Goal: Information Seeking & Learning: Find specific fact

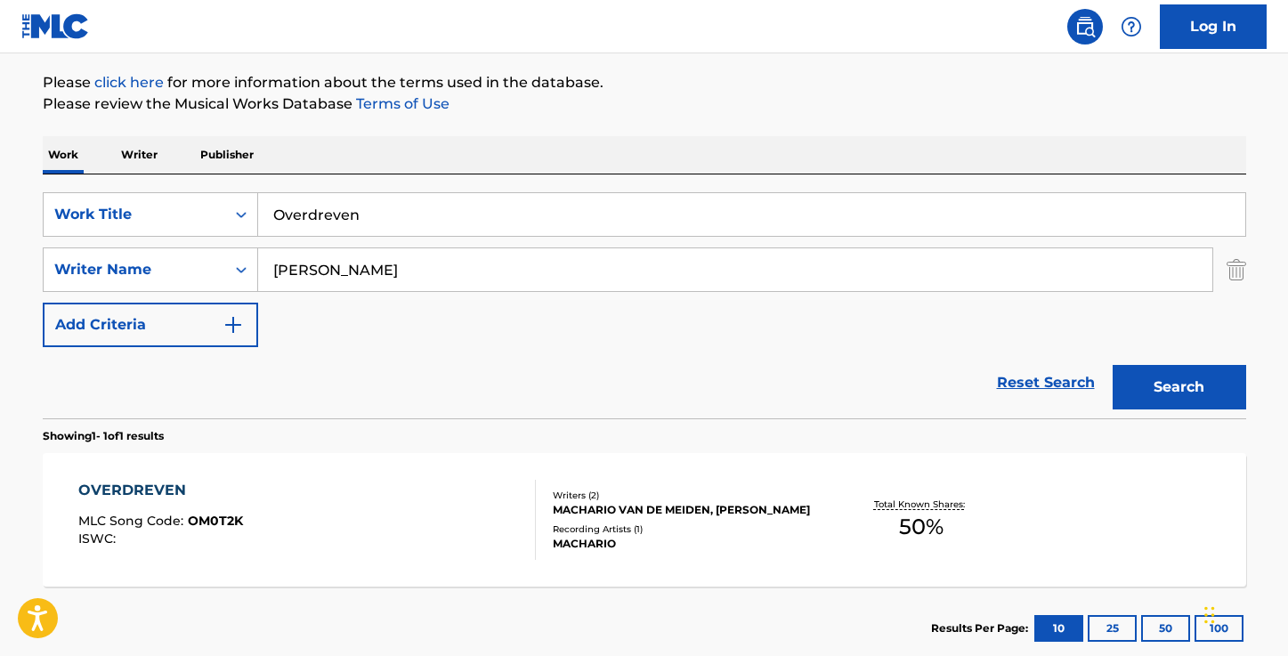
click at [441, 265] on input "[PERSON_NAME]" at bounding box center [735, 269] width 954 height 43
paste input "[PERSON_NAME]"
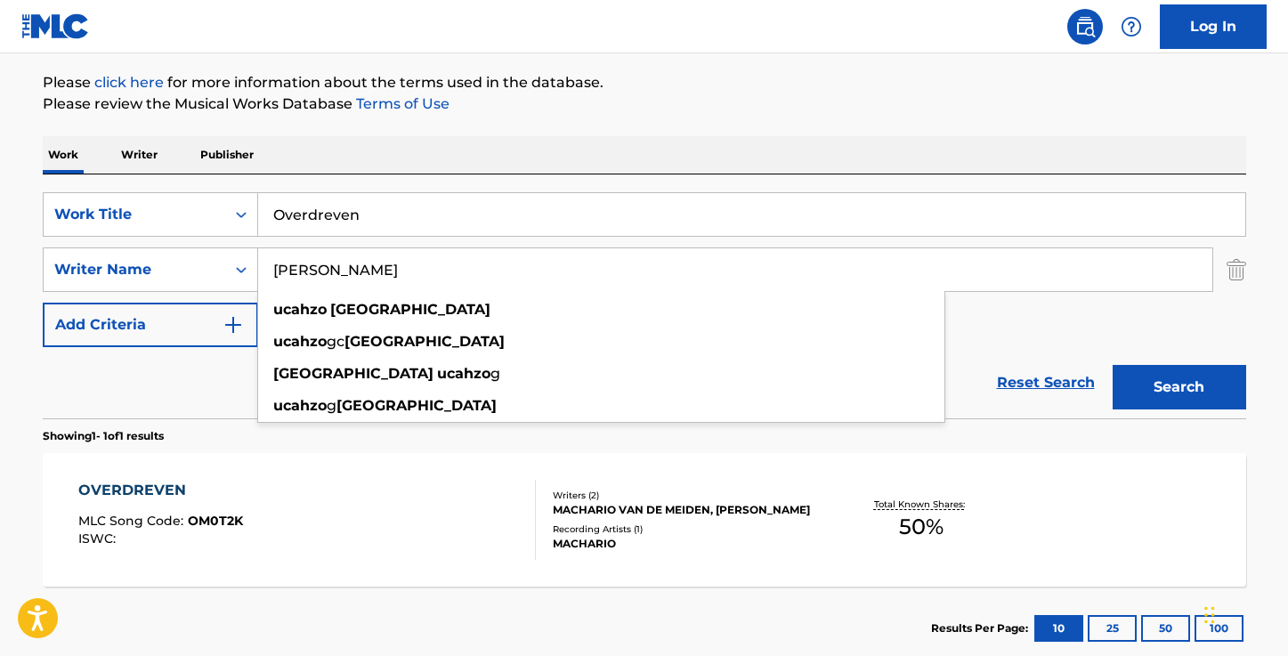
type input "[PERSON_NAME]"
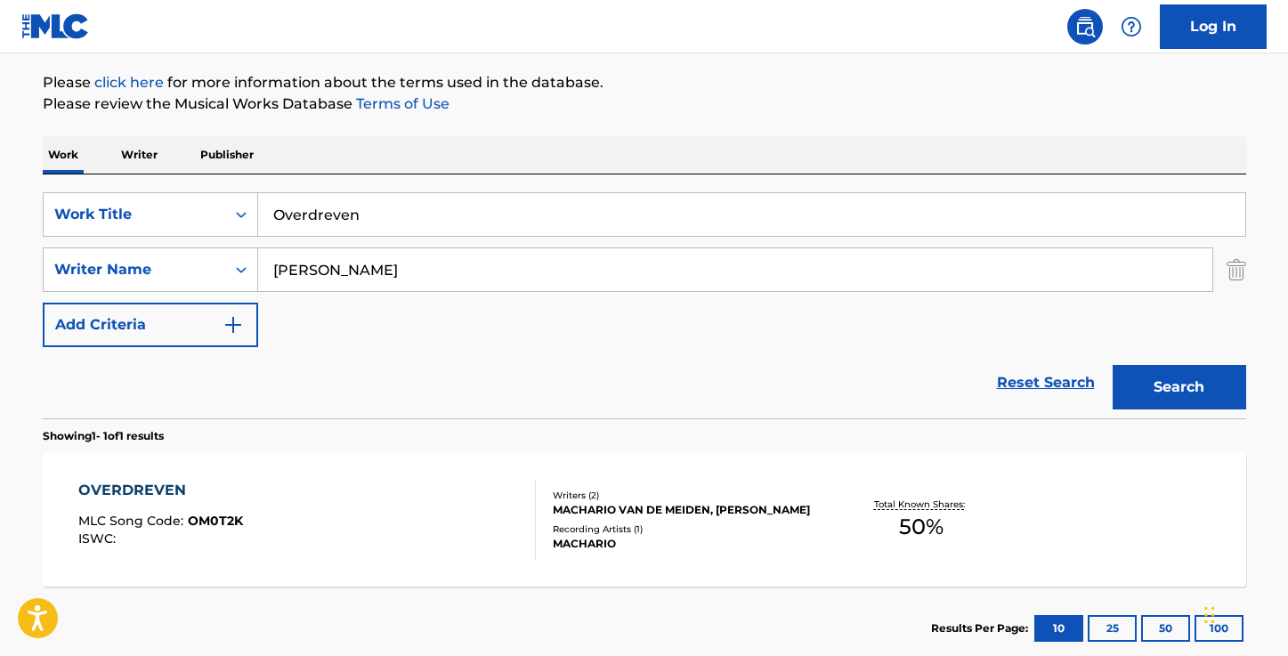
click at [648, 121] on div "The MLC Public Work Search The accuracy and completeness of The MLC's data is d…" at bounding box center [644, 282] width 1246 height 776
click at [369, 229] on input "Overdreven" at bounding box center [751, 214] width 987 height 43
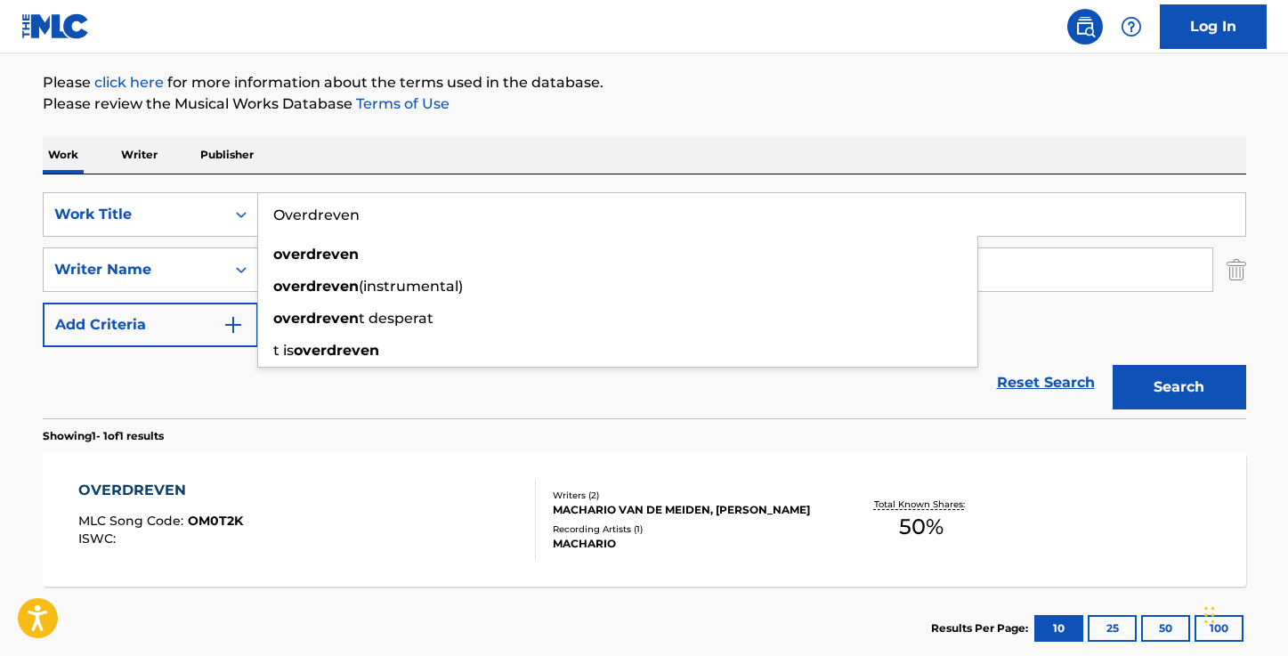
paste input "PGS"
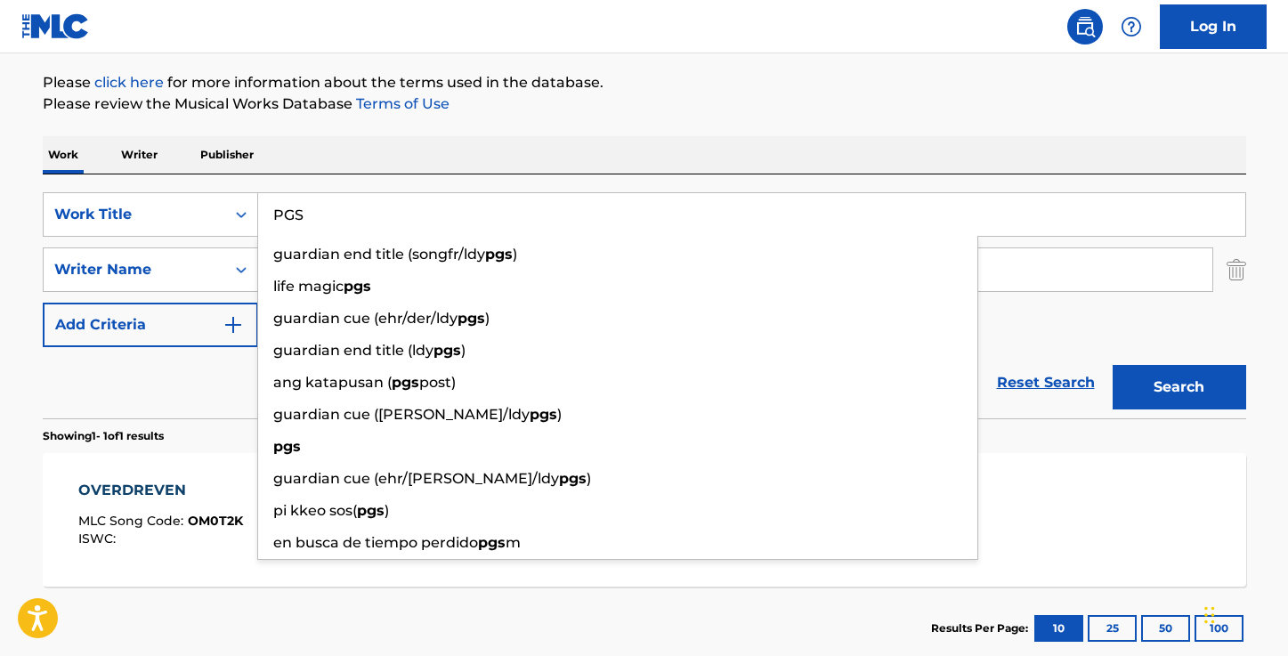
type input "PGS"
click at [593, 117] on div "The MLC Public Work Search The accuracy and completeness of The MLC's data is d…" at bounding box center [644, 282] width 1246 height 776
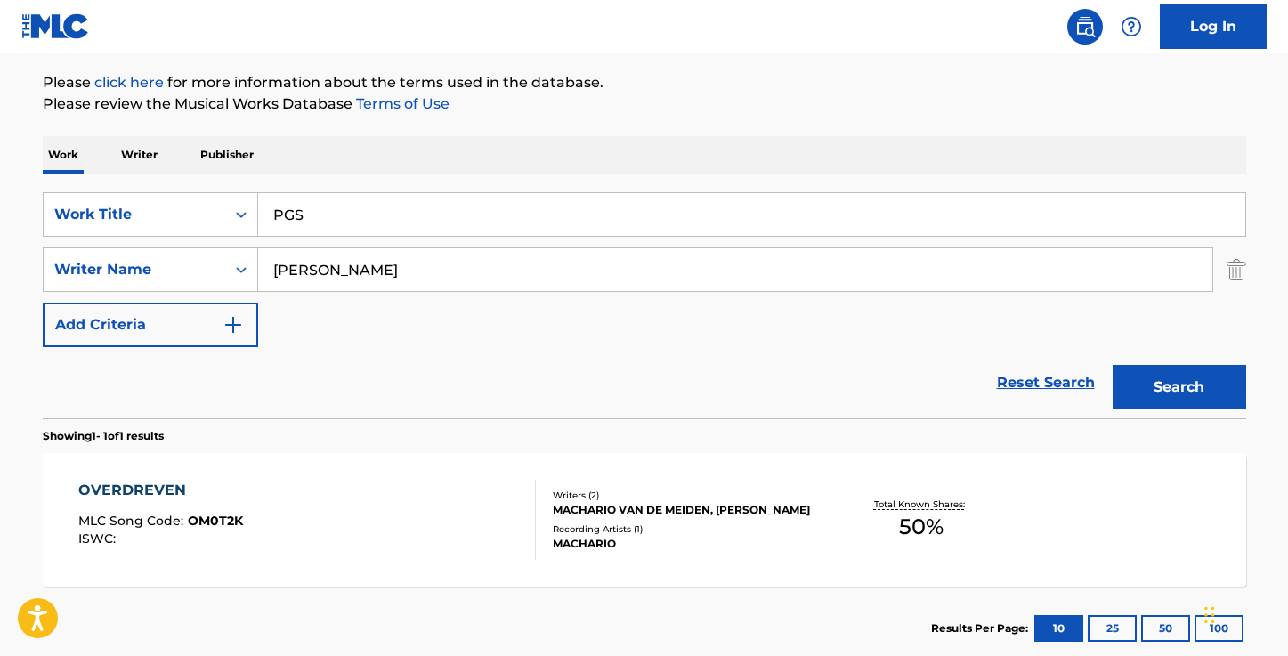
click at [1151, 397] on button "Search" at bounding box center [1178, 387] width 133 height 44
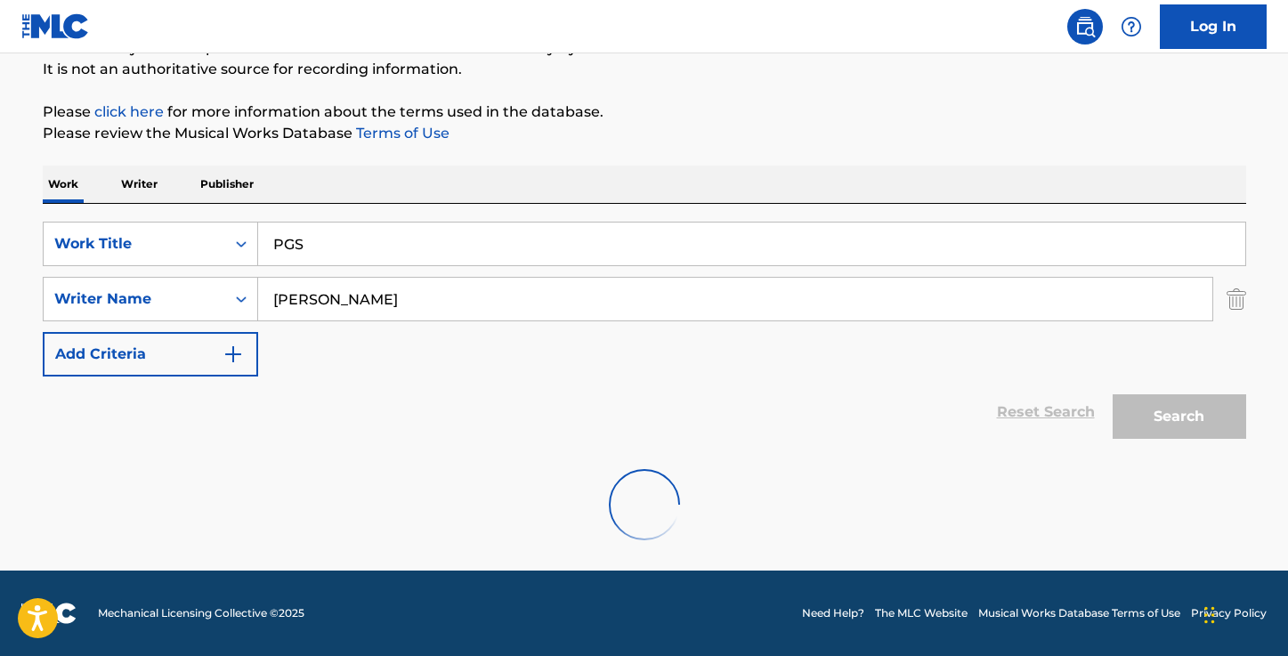
scroll to position [204, 0]
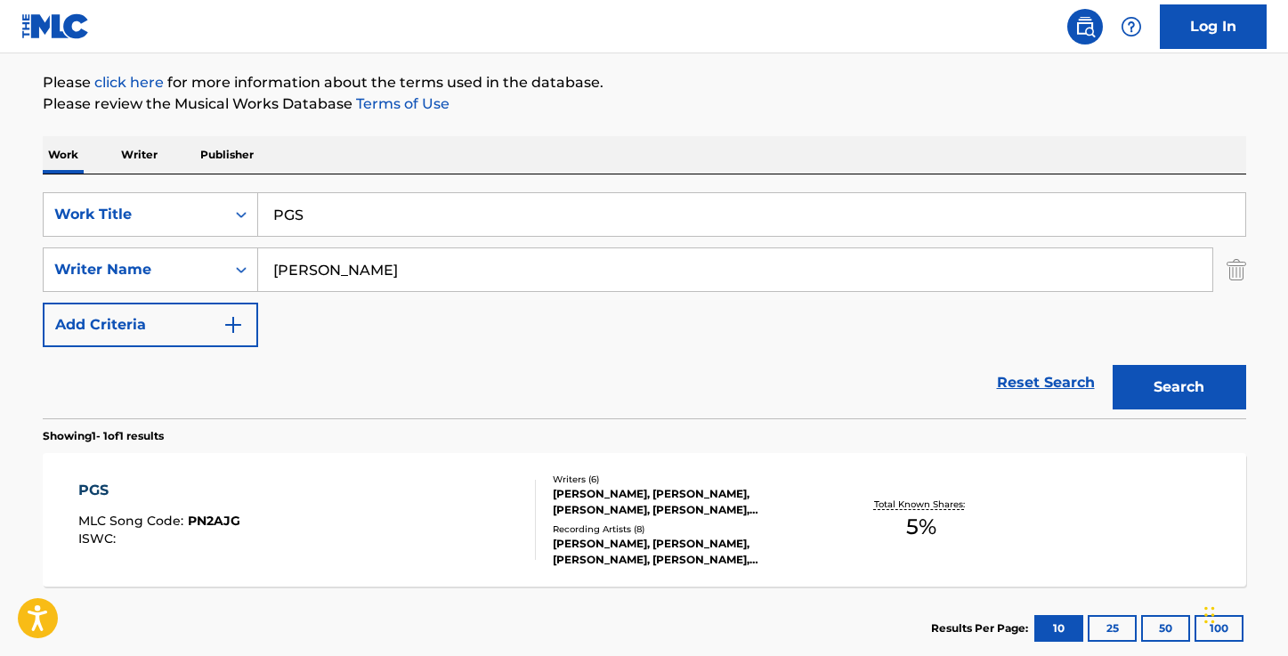
click at [104, 490] on div "PGS" at bounding box center [159, 490] width 162 height 21
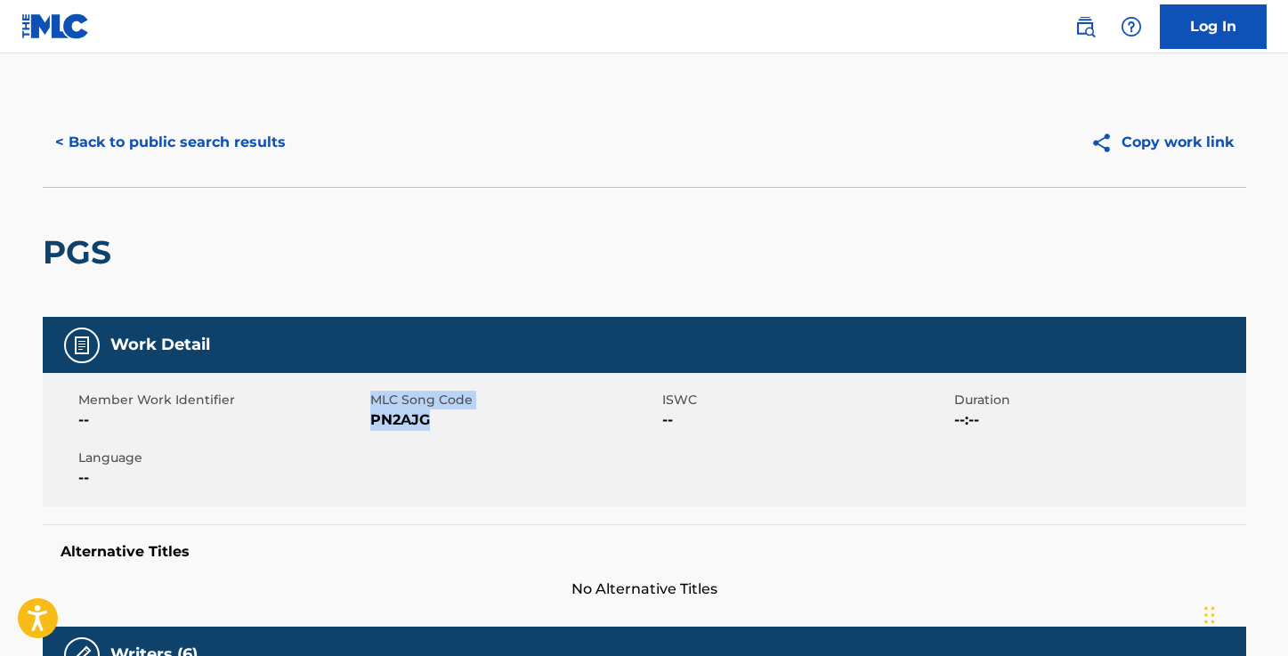
drag, startPoint x: 427, startPoint y: 421, endPoint x: 368, endPoint y: 421, distance: 58.7
click at [368, 421] on div "Member Work Identifier -- MLC Song Code PN2AJG ISWC -- Duration --:-- Language …" at bounding box center [644, 439] width 1203 height 133
click at [424, 446] on div "Member Work Identifier -- MLC Song Code PN2AJG ISWC -- Duration --:-- Language …" at bounding box center [644, 439] width 1203 height 133
drag, startPoint x: 428, startPoint y: 421, endPoint x: 372, endPoint y: 422, distance: 56.1
click at [372, 422] on span "PN2AJG" at bounding box center [513, 419] width 287 height 21
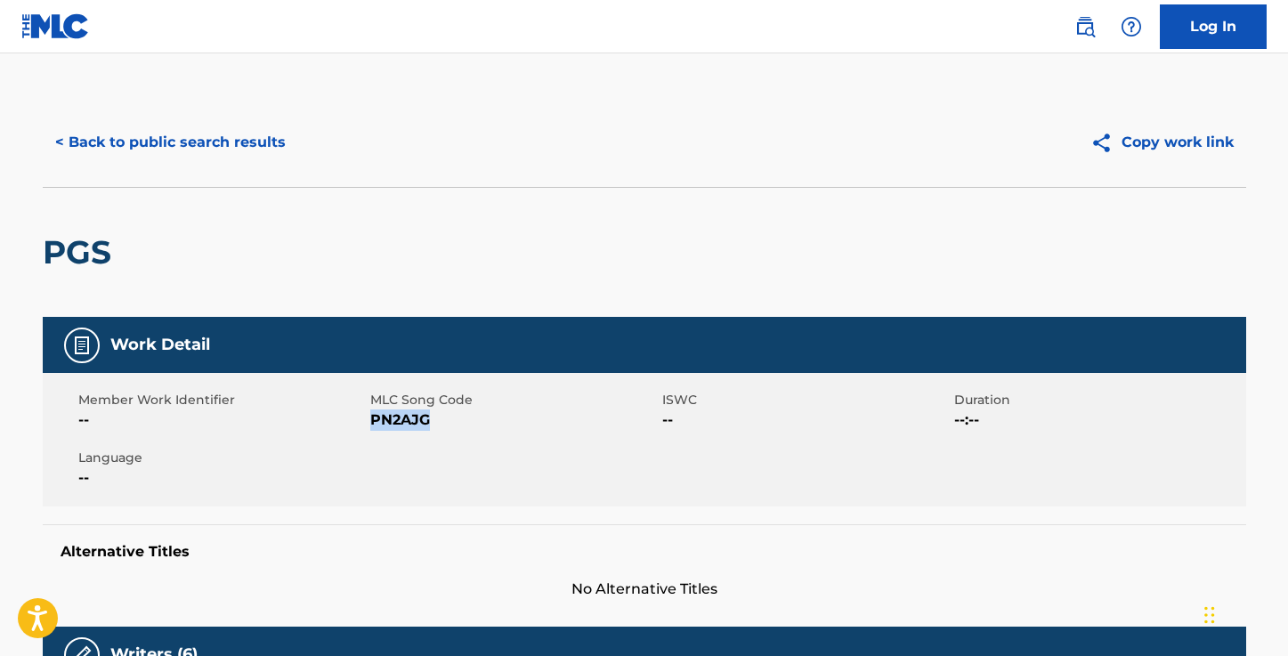
copy span "PN2AJG"
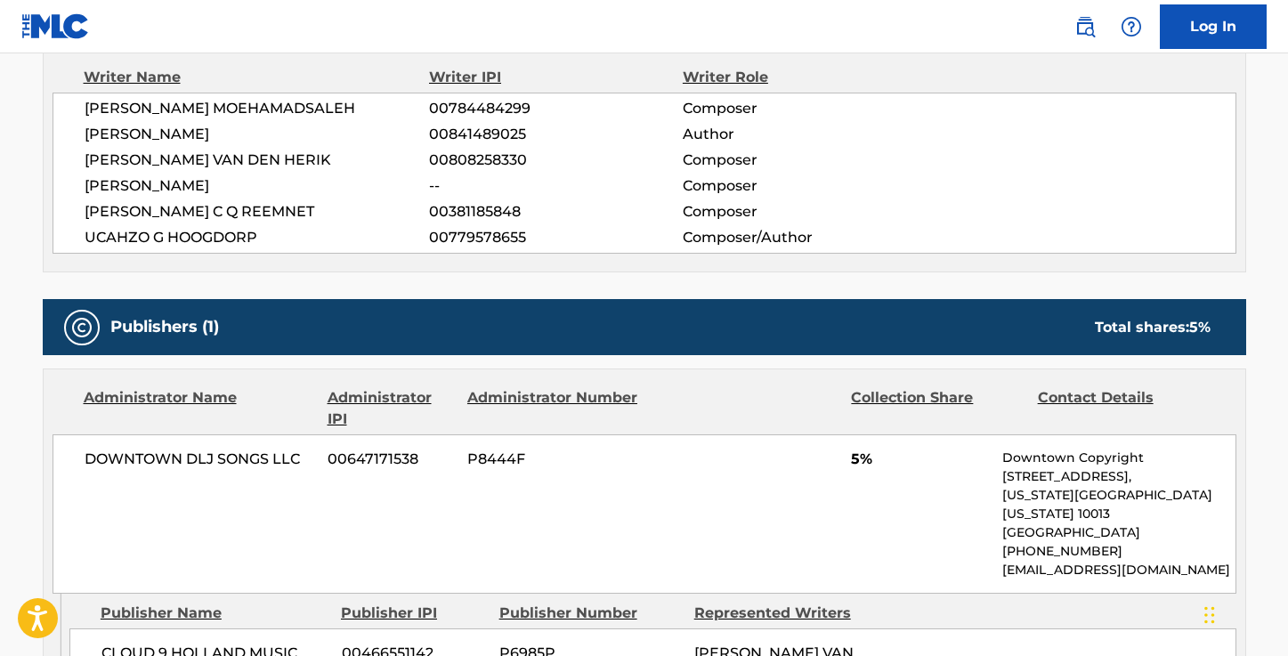
scroll to position [189, 0]
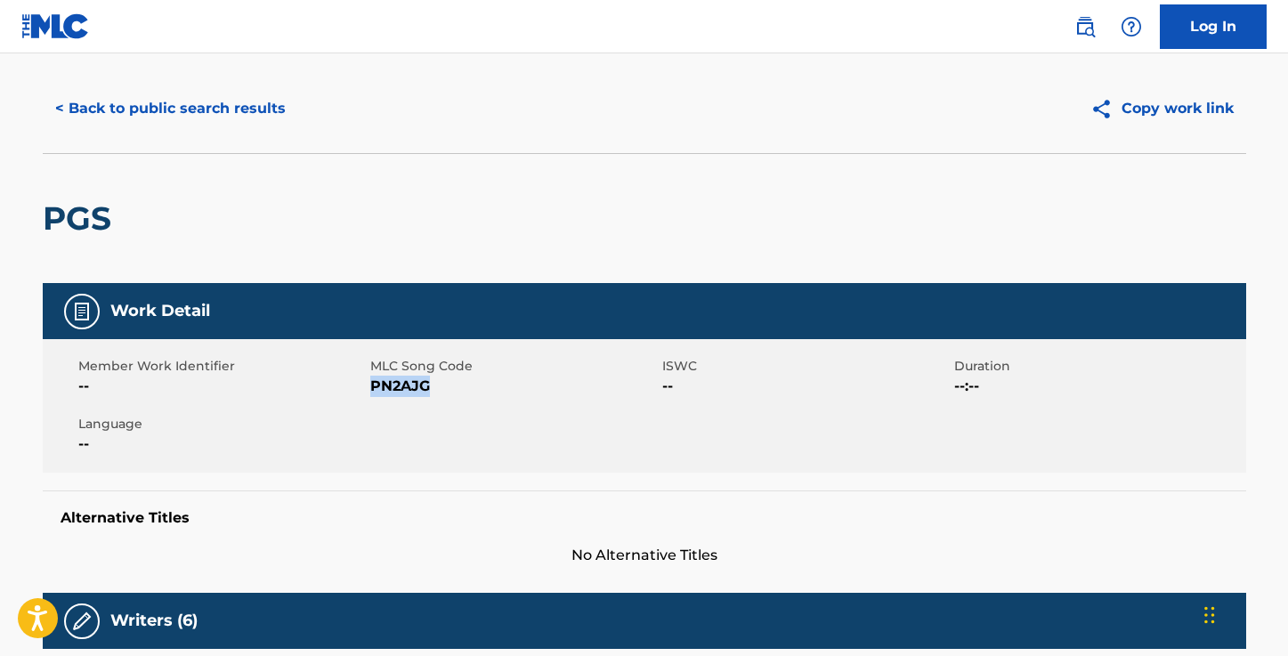
click at [125, 107] on button "< Back to public search results" at bounding box center [170, 108] width 255 height 44
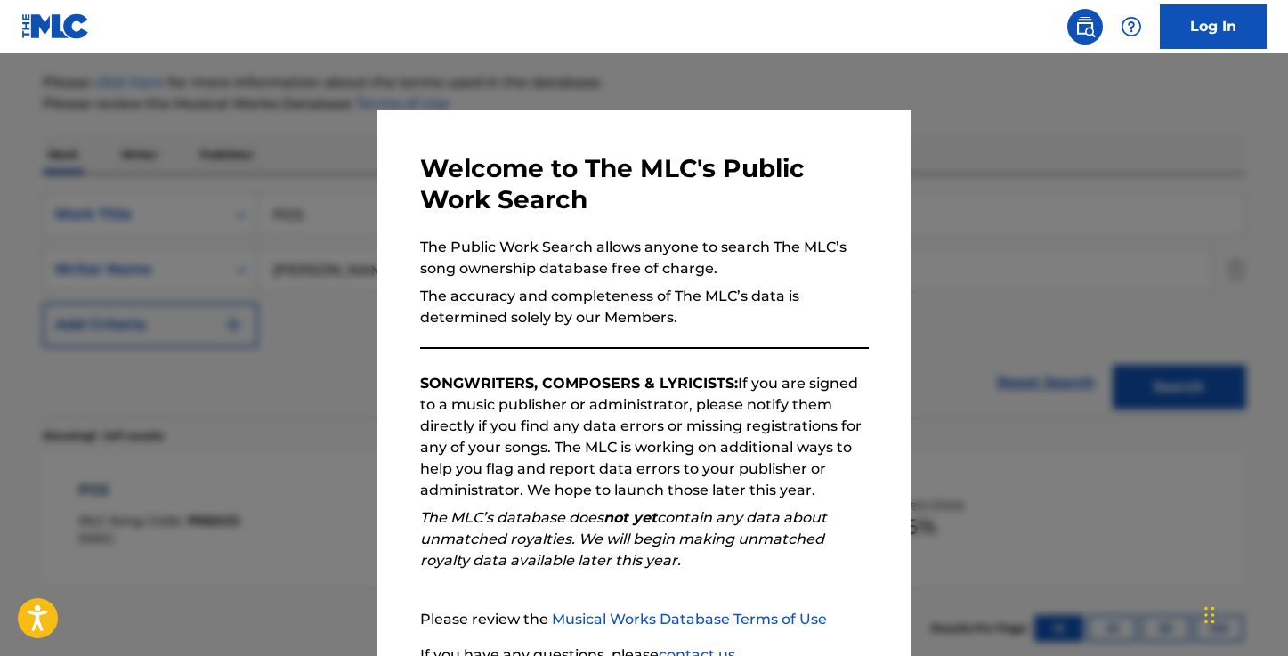
scroll to position [158, 0]
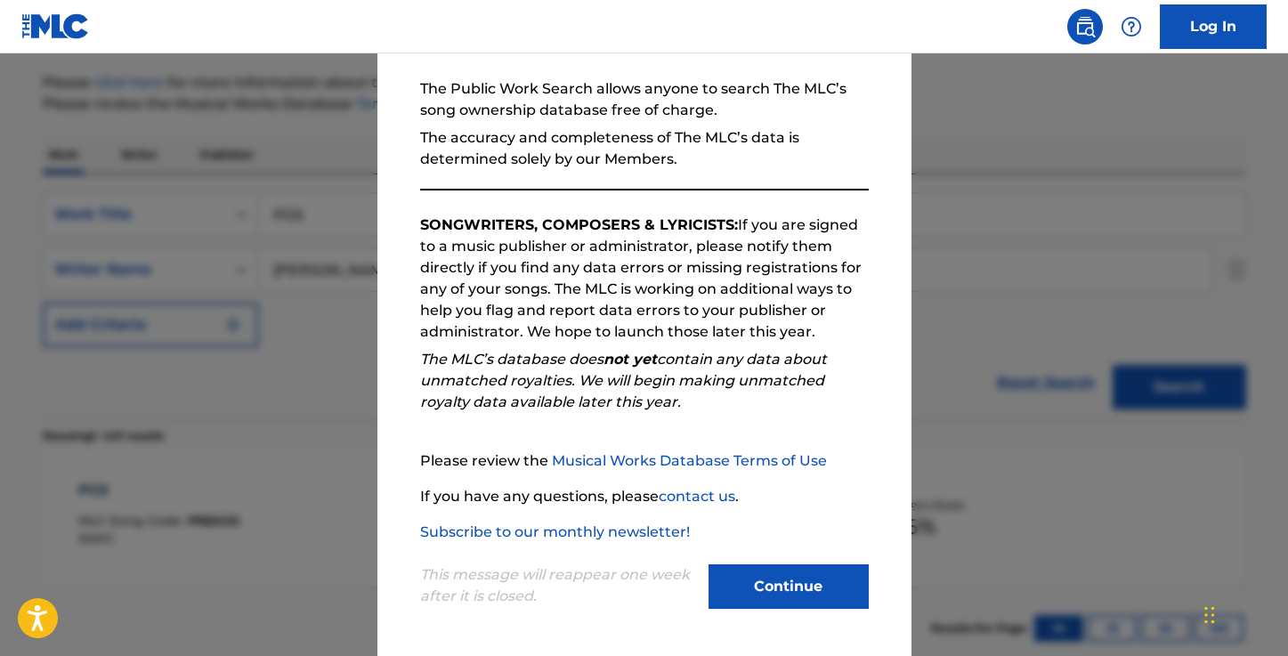
click at [820, 585] on button "Continue" at bounding box center [788, 586] width 160 height 44
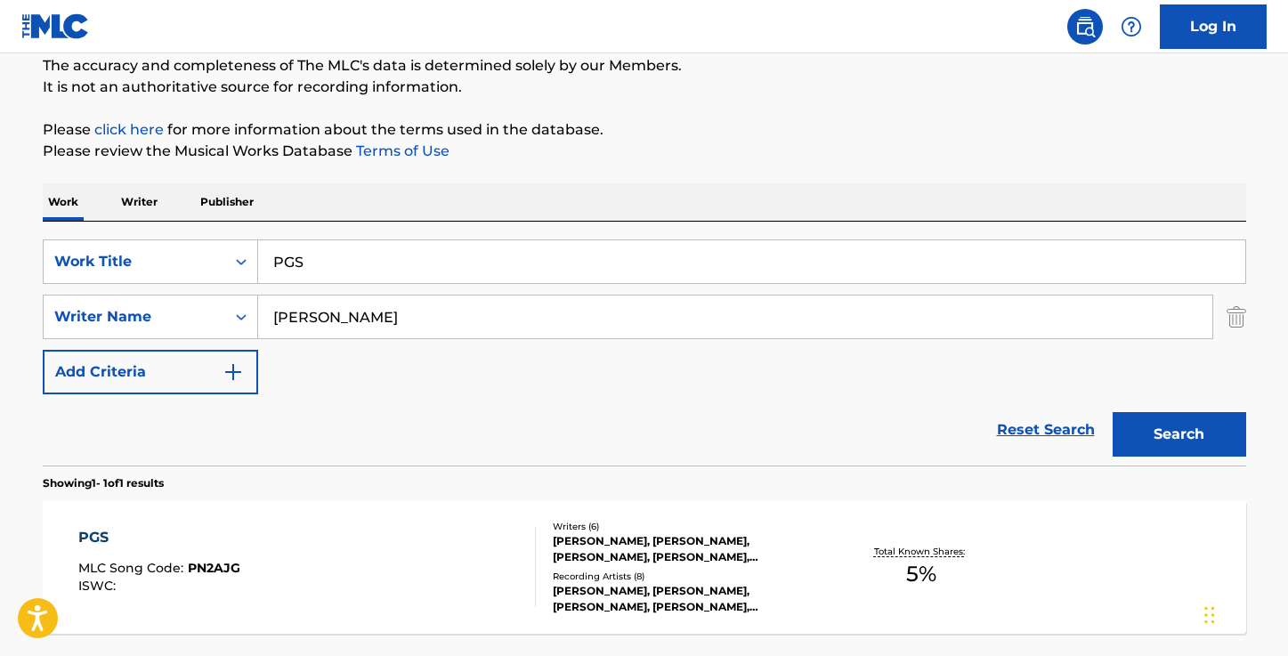
scroll to position [139, 0]
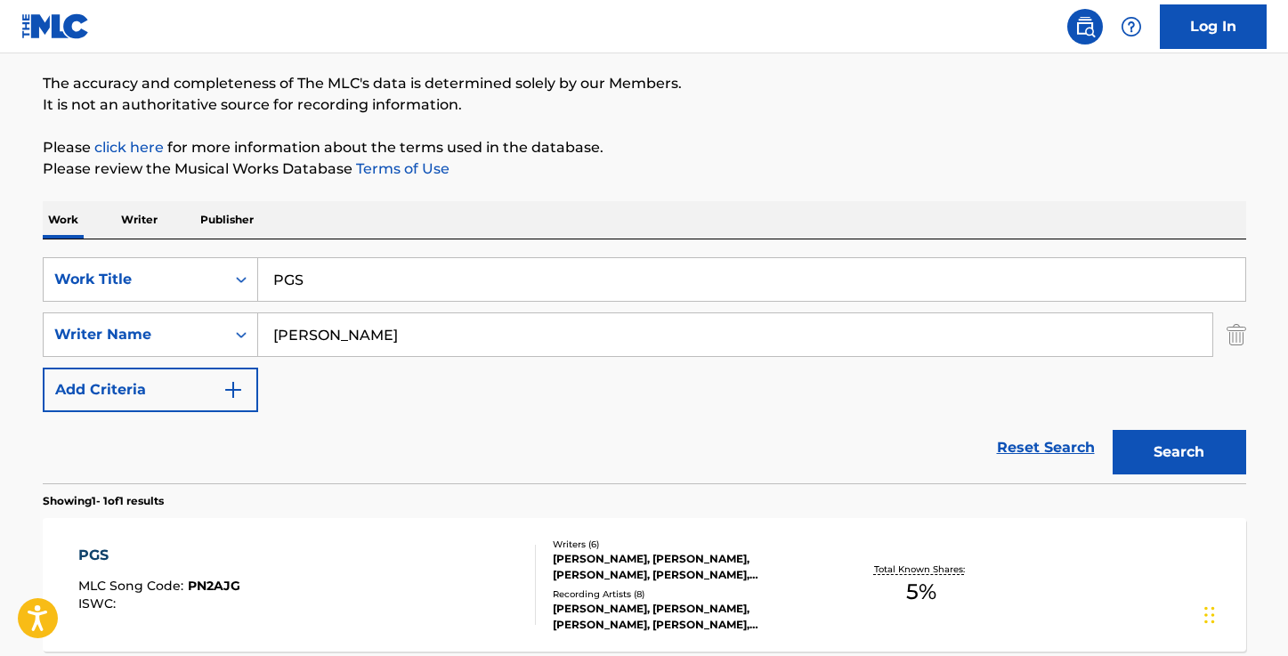
click at [455, 266] on input "PGS" at bounding box center [751, 279] width 987 height 43
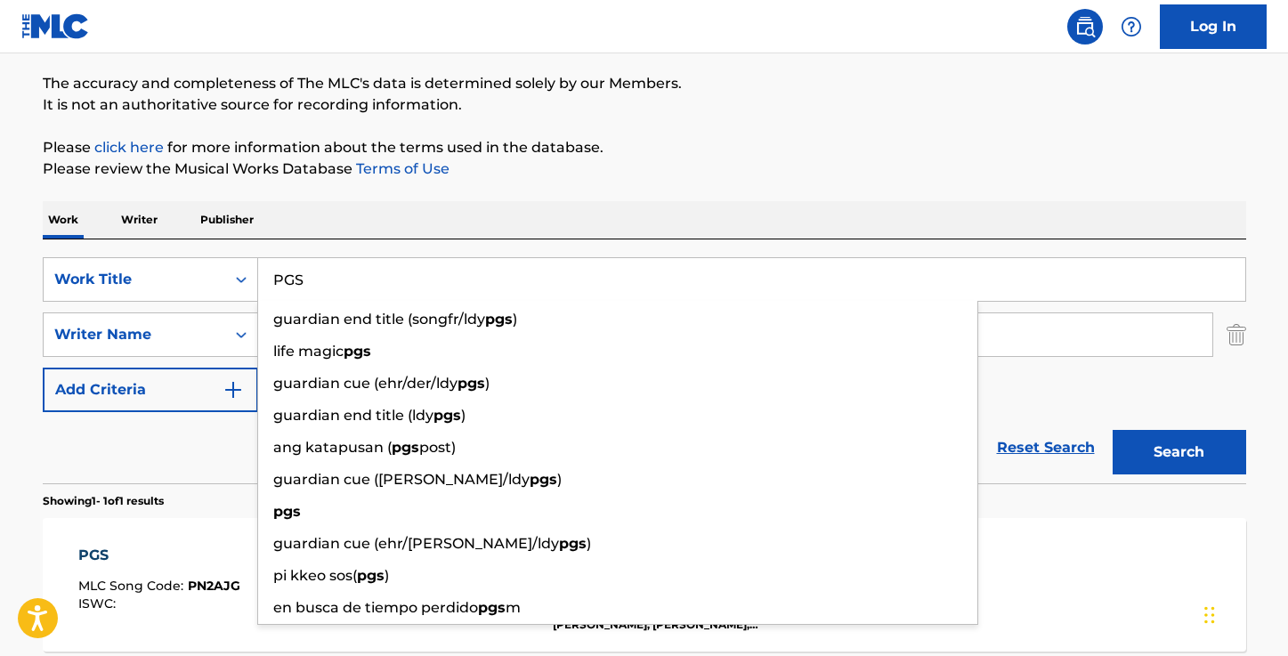
paste input "AI"
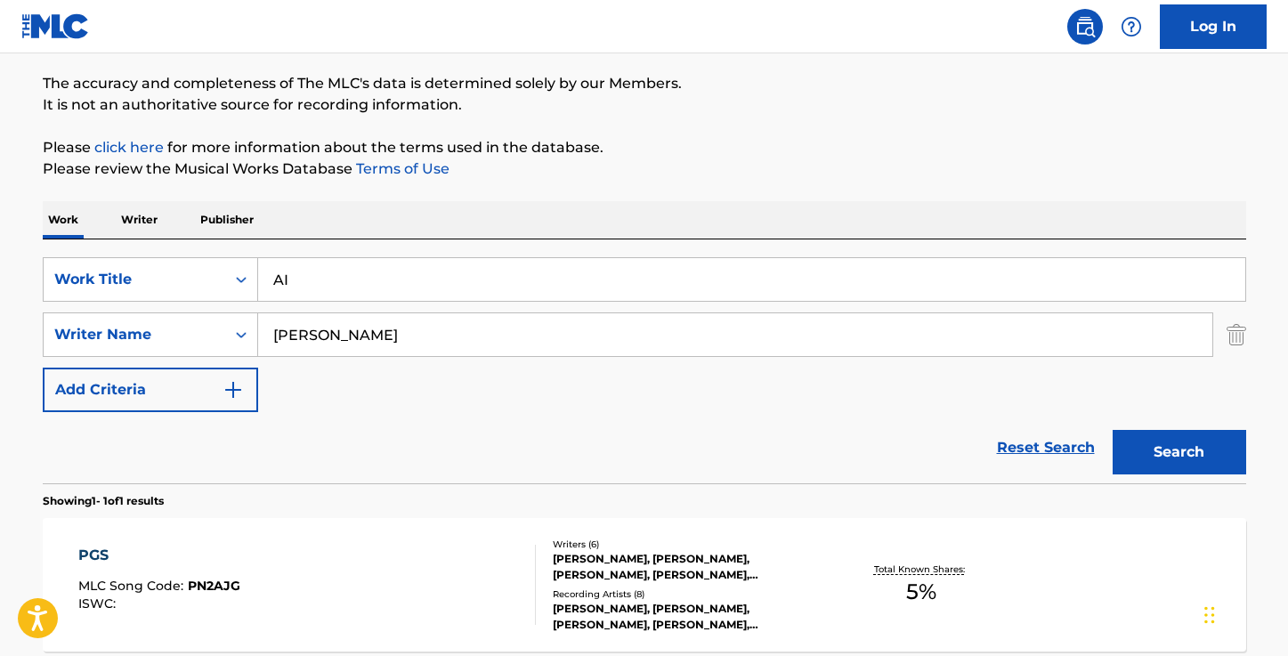
type input "AI"
click at [737, 162] on p "Please review the Musical Works Database Terms of Use" at bounding box center [644, 168] width 1203 height 21
click at [1118, 450] on button "Search" at bounding box center [1178, 452] width 133 height 44
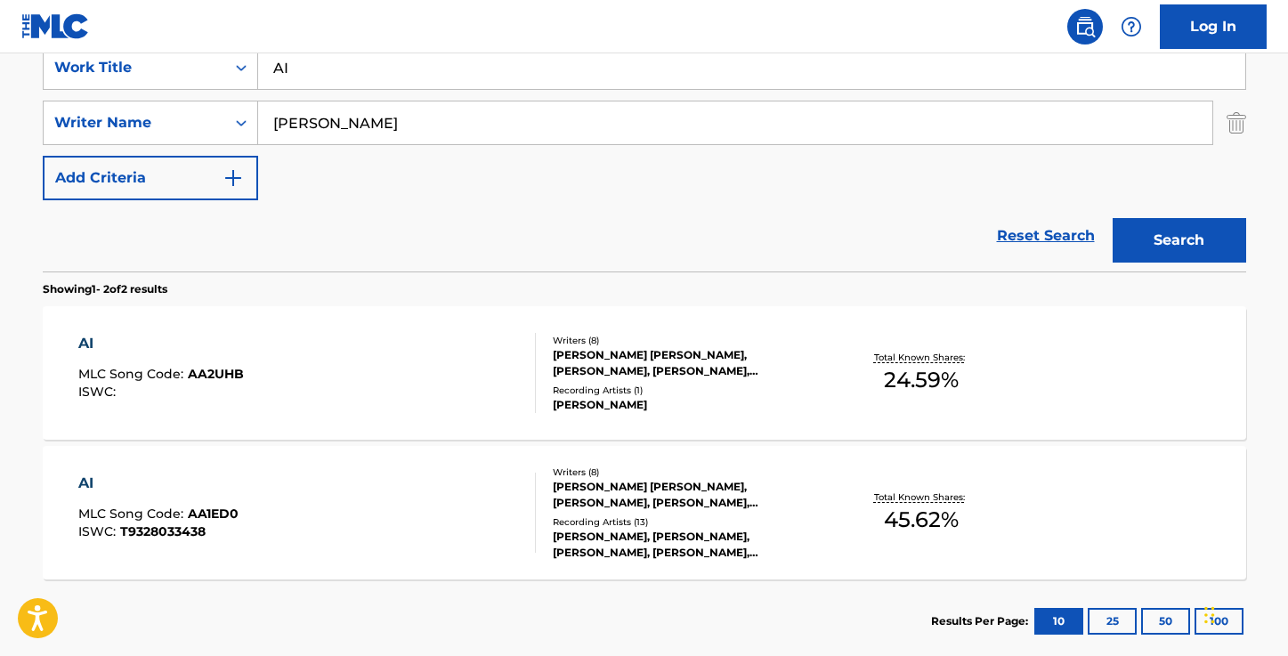
scroll to position [385, 0]
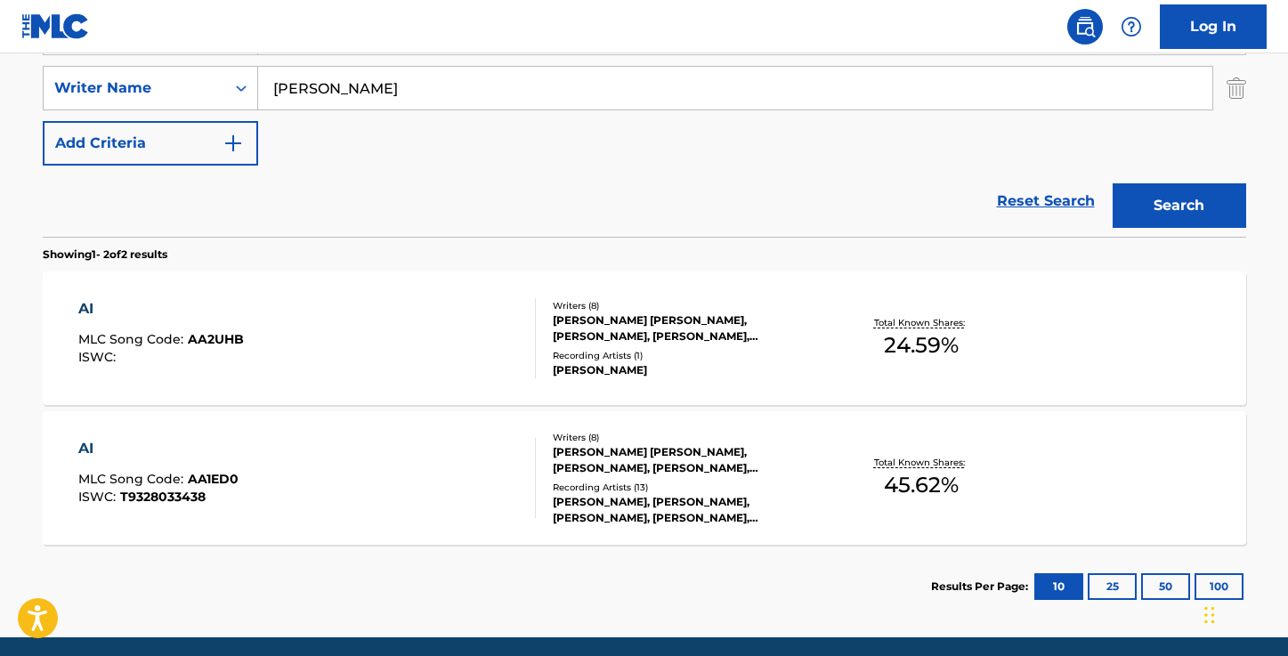
click at [131, 323] on div "AI MLC Song Code : AA2UHB ISWC :" at bounding box center [160, 338] width 165 height 80
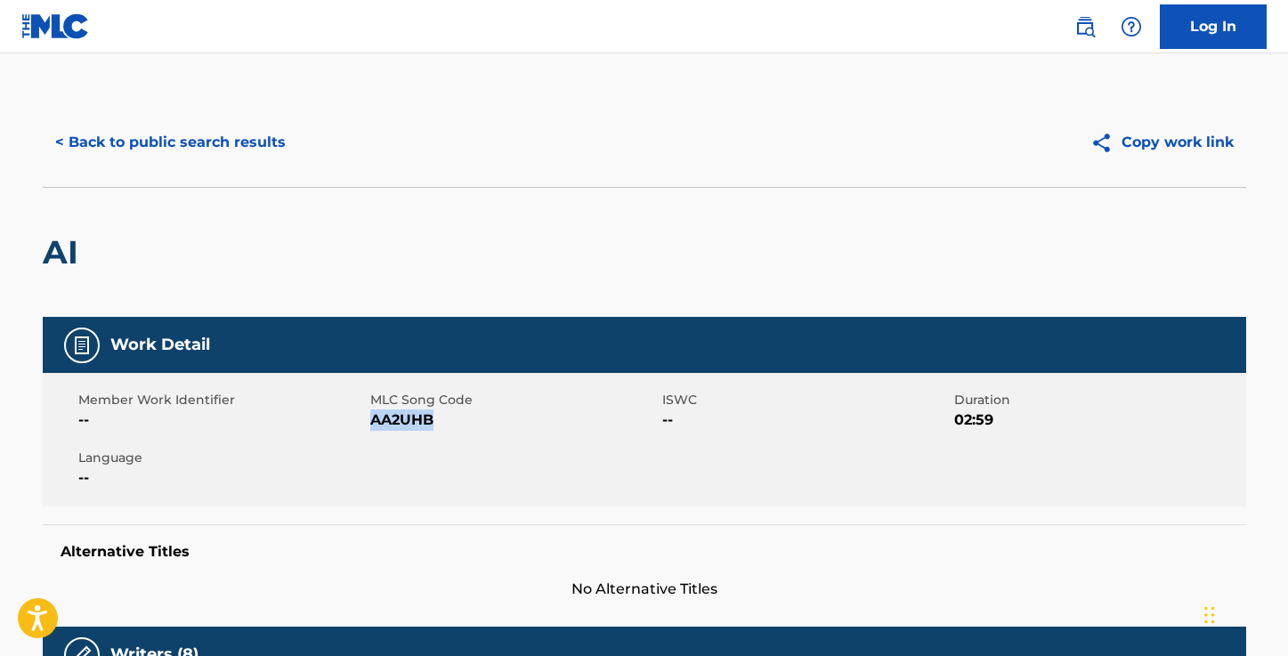
drag, startPoint x: 416, startPoint y: 423, endPoint x: 372, endPoint y: 420, distance: 44.6
click at [372, 420] on span "AA2UHB" at bounding box center [513, 419] width 287 height 21
copy span "AA2UHB"
click at [232, 136] on button "< Back to public search results" at bounding box center [170, 142] width 255 height 44
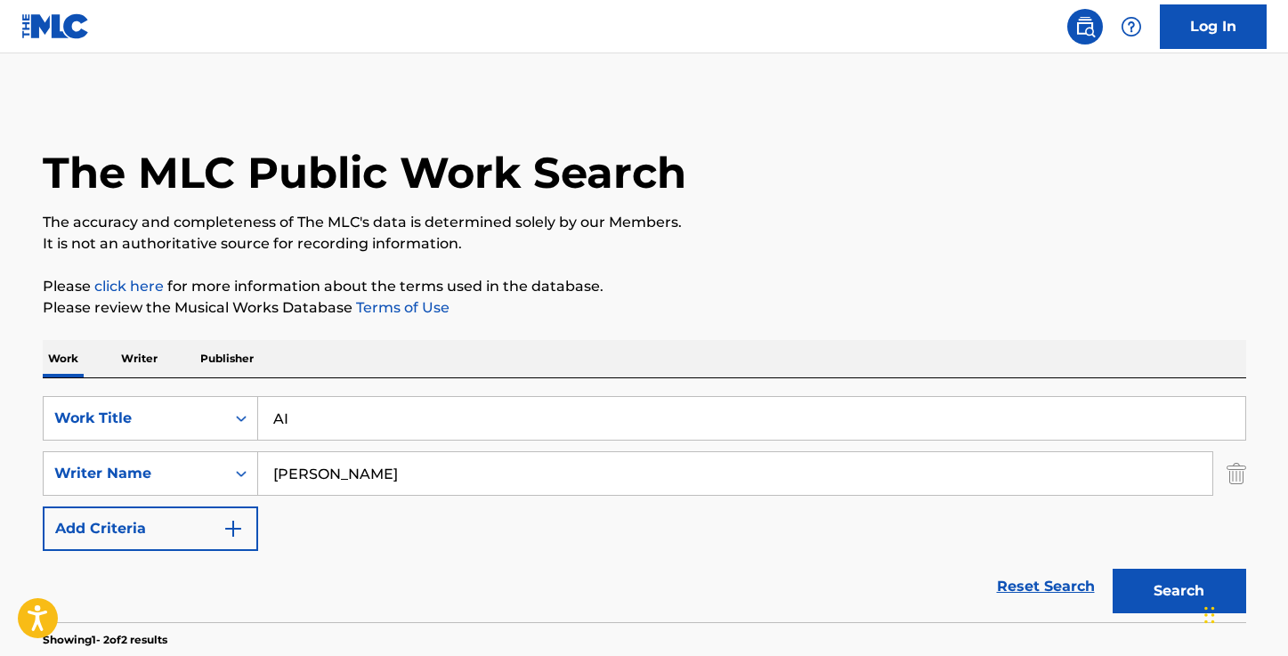
scroll to position [351, 0]
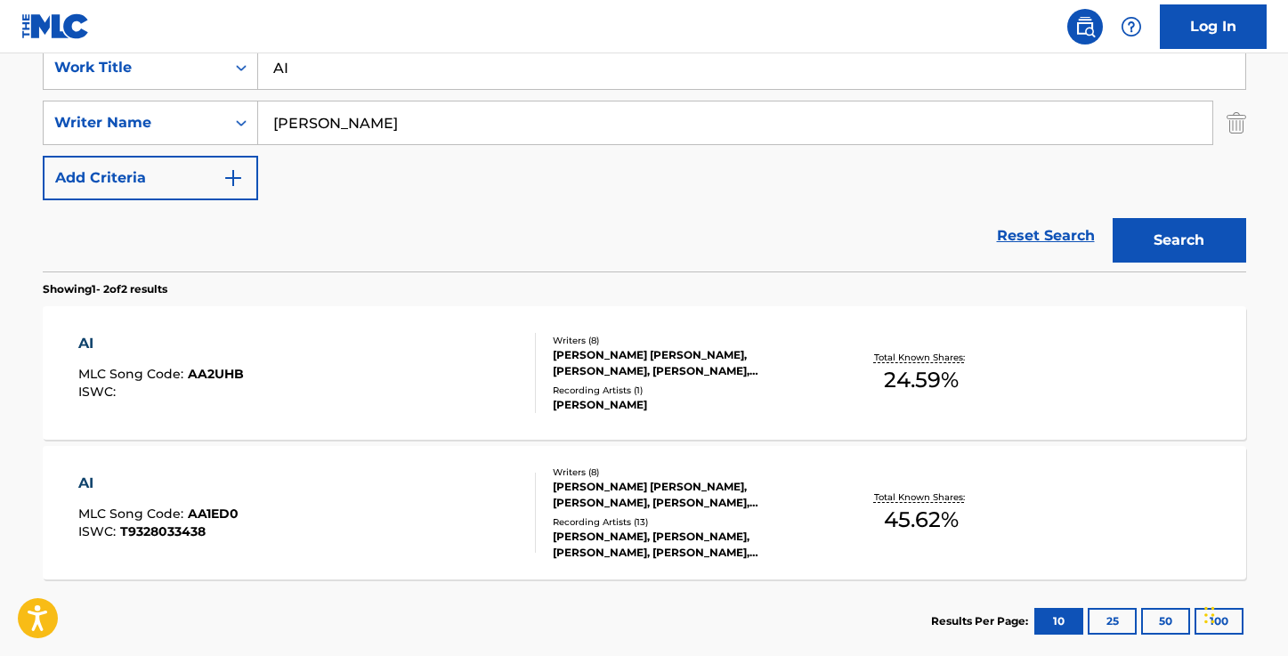
click at [120, 488] on div "AI" at bounding box center [158, 482] width 160 height 21
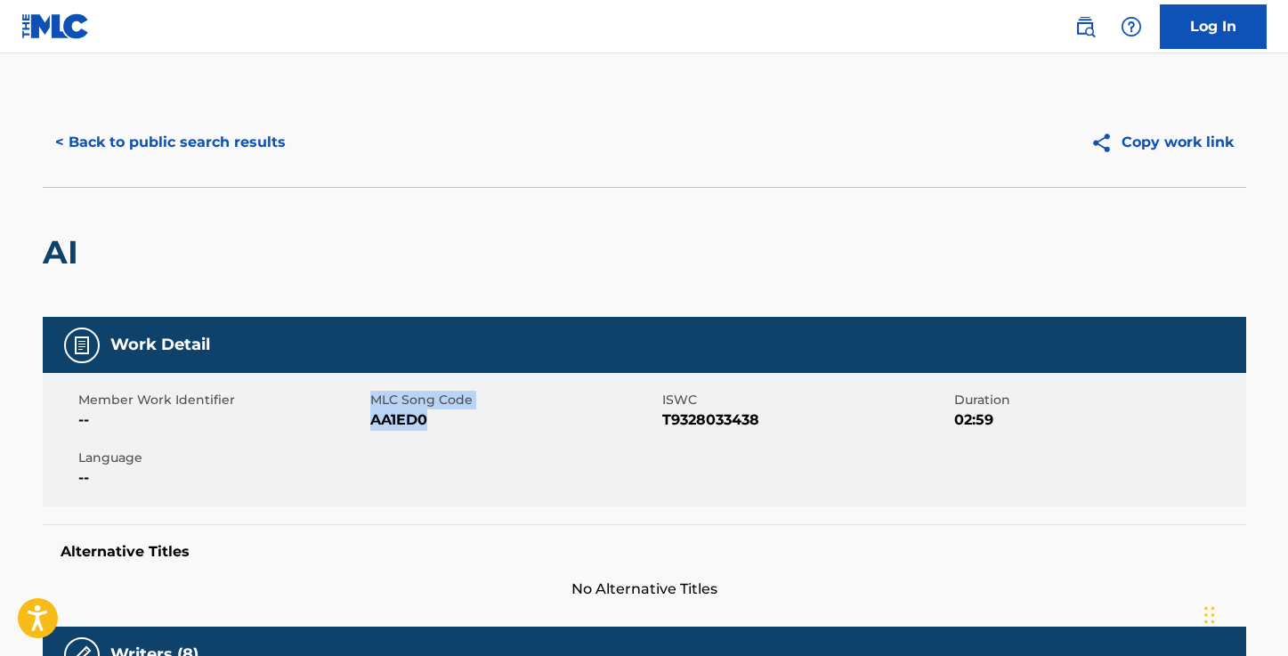
drag, startPoint x: 431, startPoint y: 418, endPoint x: 367, endPoint y: 417, distance: 63.2
click at [367, 417] on div "Member Work Identifier -- MLC Song Code AA1ED0 ISWC T9328033438 Duration 02:59 …" at bounding box center [644, 439] width 1203 height 133
click at [405, 448] on div "Member Work Identifier -- MLC Song Code AA1ED0 ISWC T9328033438 Duration 02:59 …" at bounding box center [644, 439] width 1203 height 133
drag, startPoint x: 426, startPoint y: 422, endPoint x: 372, endPoint y: 421, distance: 54.3
click at [372, 422] on span "AA1ED0" at bounding box center [513, 419] width 287 height 21
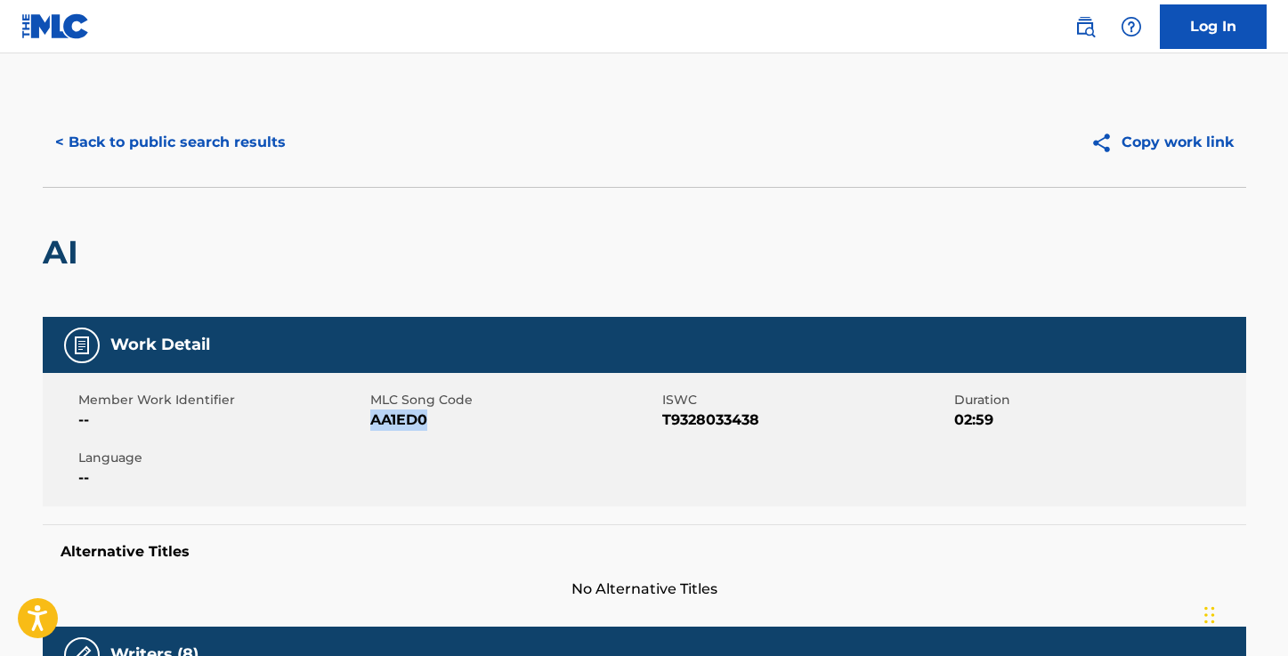
copy span "AA1ED0"
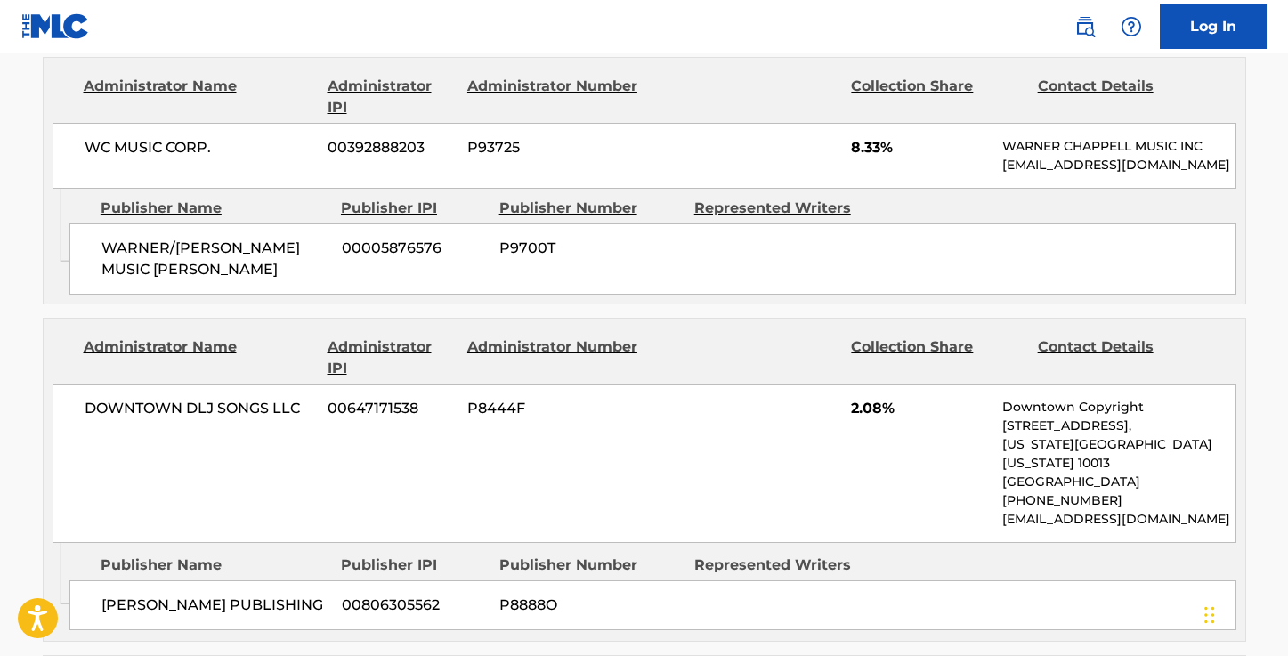
scroll to position [2358, 0]
